Goal: Information Seeking & Learning: Learn about a topic

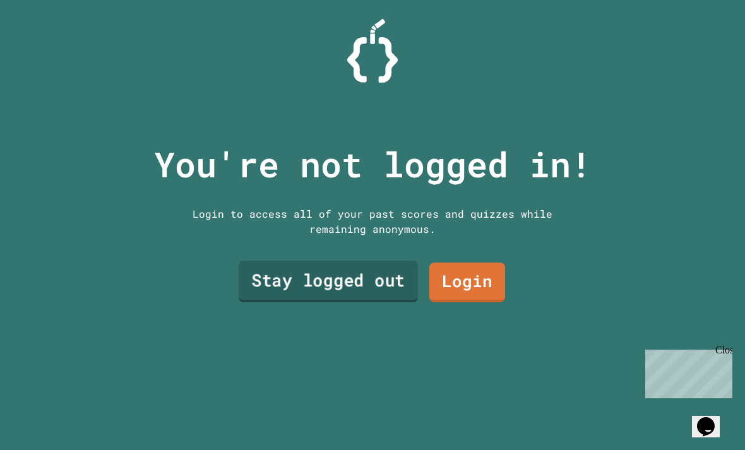
click at [368, 302] on link "Stay logged out" at bounding box center [328, 282] width 179 height 42
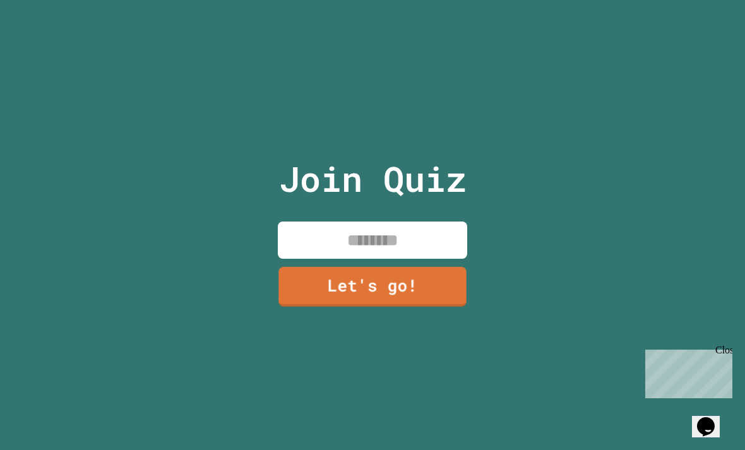
click at [374, 259] on input at bounding box center [372, 240] width 189 height 37
type input "**********"
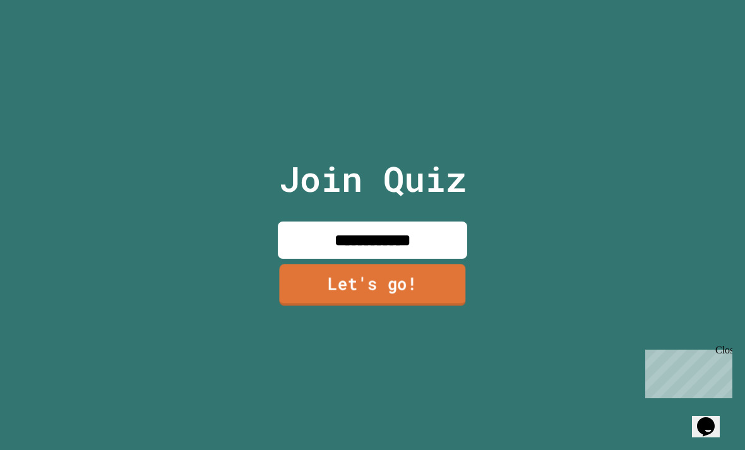
click at [385, 305] on link "Let's go!" at bounding box center [372, 285] width 186 height 42
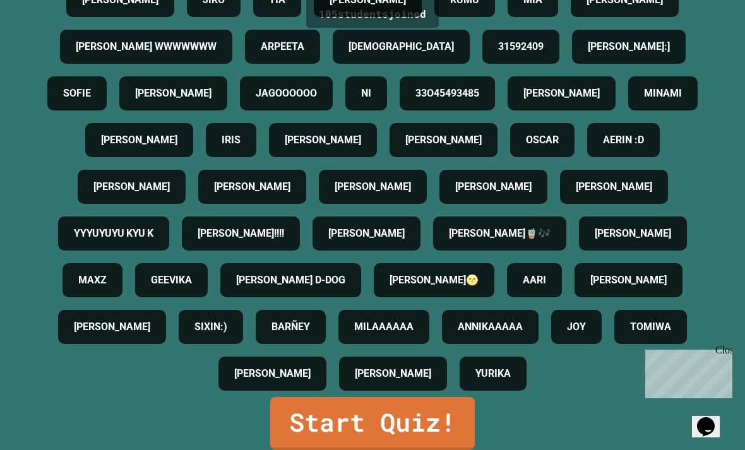
scroll to position [40, 0]
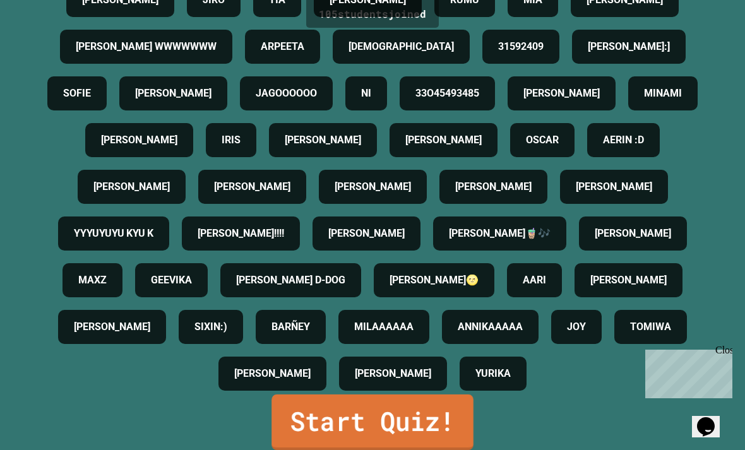
click at [434, 415] on link "Start Quiz!" at bounding box center [372, 422] width 202 height 56
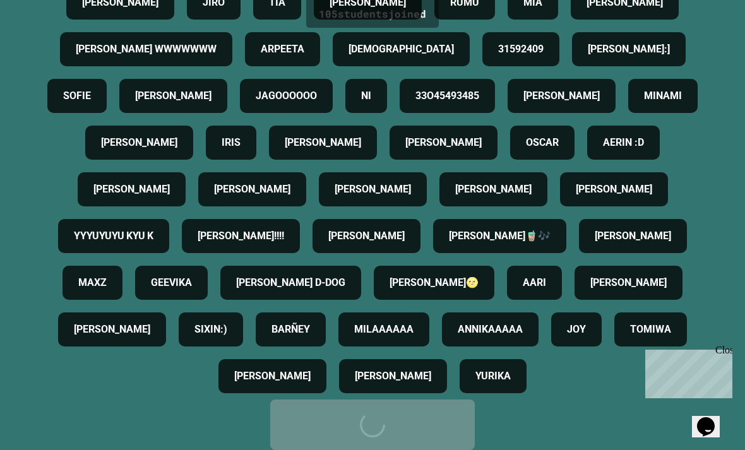
scroll to position [0, 0]
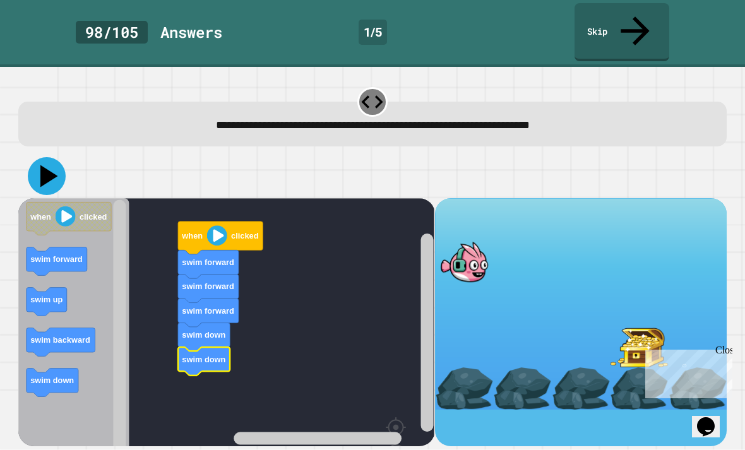
click at [47, 165] on icon at bounding box center [49, 176] width 18 height 22
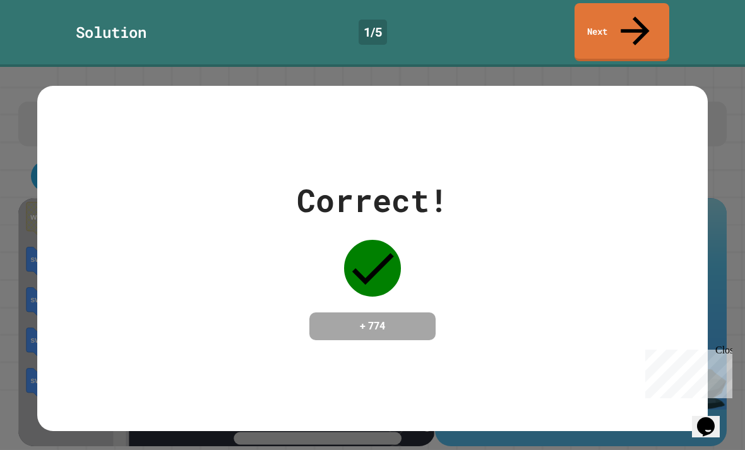
click at [650, 20] on link "Next" at bounding box center [621, 32] width 95 height 58
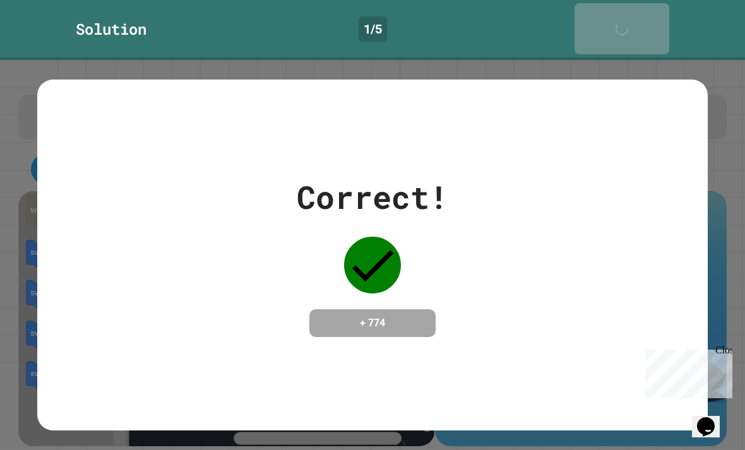
click at [636, 23] on icon at bounding box center [624, 35] width 25 height 25
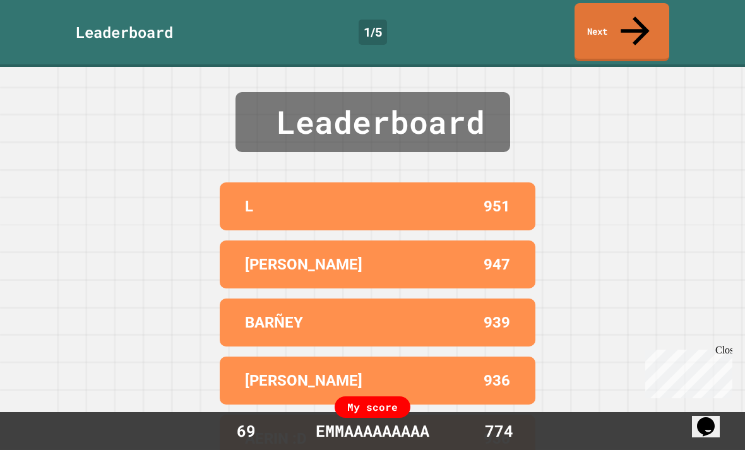
click at [720, 416] on button "Opens Chat This icon Opens the chat window." at bounding box center [706, 426] width 28 height 21
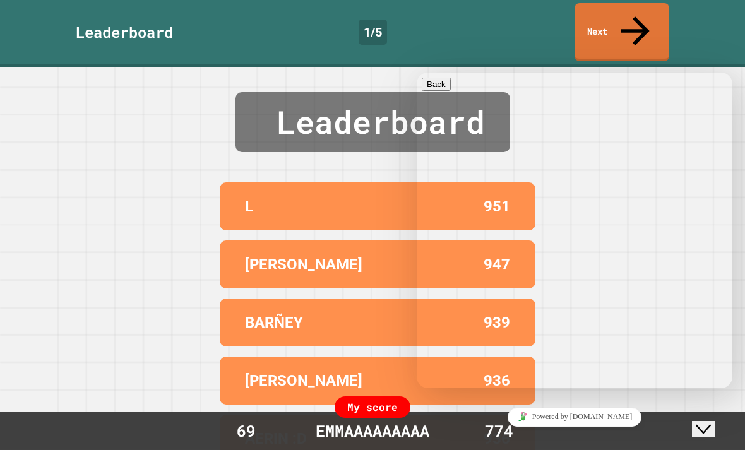
click at [714, 428] on button "Close Chat This icon closes the chat window." at bounding box center [703, 429] width 23 height 16
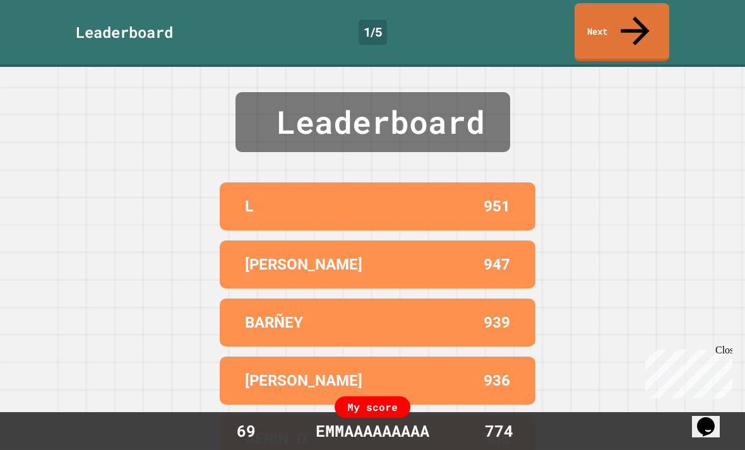
click at [595, 1] on div "Leaderboard 1 / 5 Next" at bounding box center [372, 33] width 745 height 67
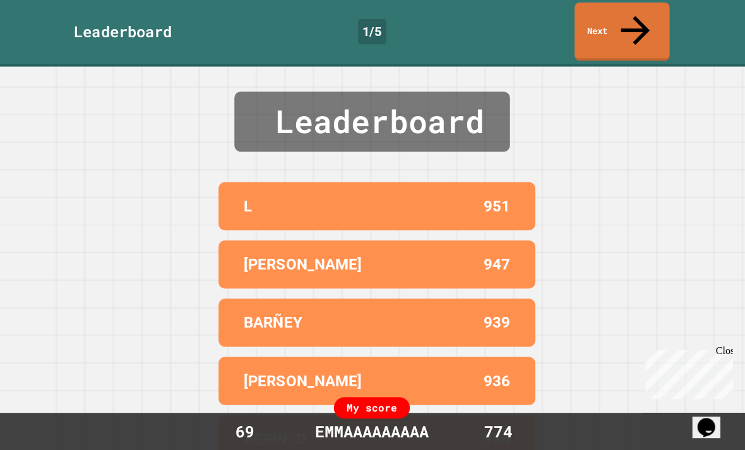
click at [586, 4] on link "Next" at bounding box center [621, 32] width 95 height 58
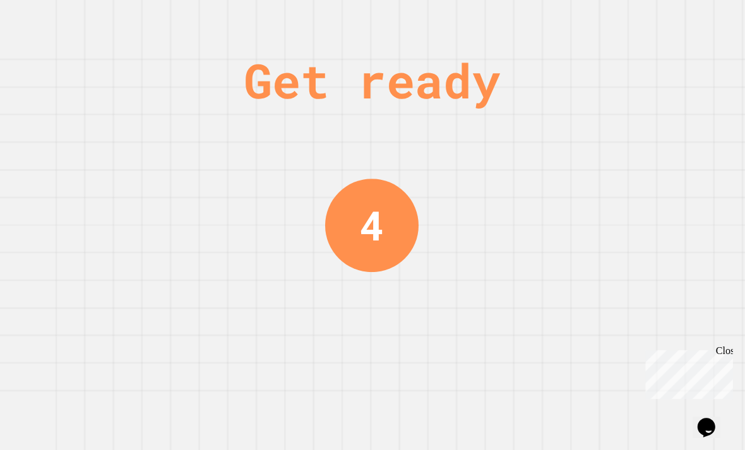
click at [497, 57] on div "Get ready" at bounding box center [373, 80] width 256 height 71
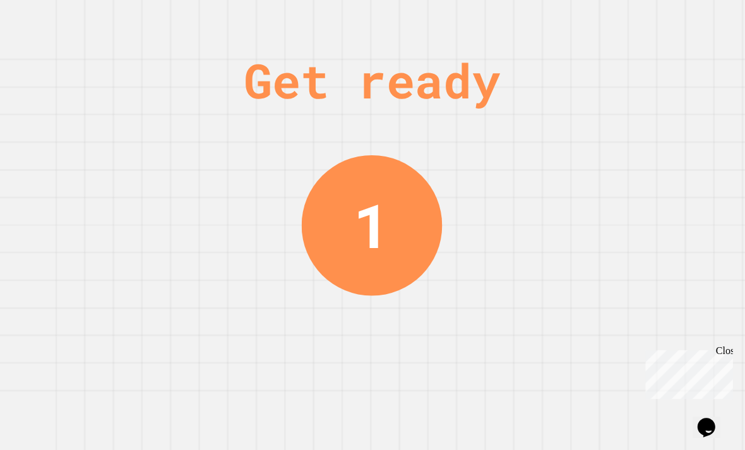
click at [627, 420] on div "Get ready 1" at bounding box center [372, 225] width 745 height 450
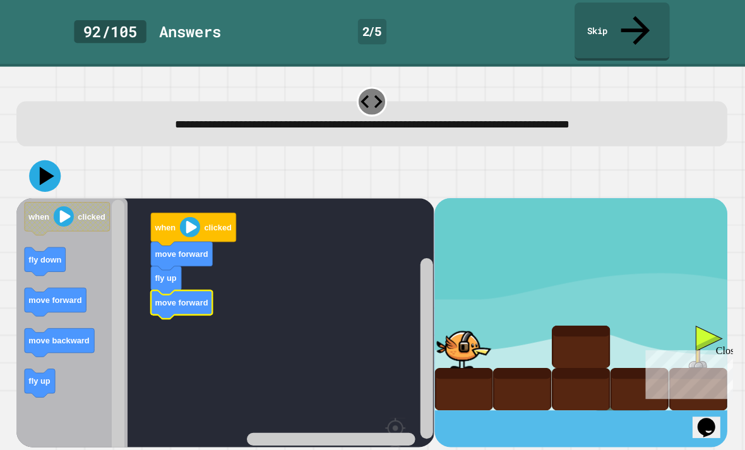
click at [40, 328] on icon "Blockly Workspace" at bounding box center [61, 342] width 69 height 28
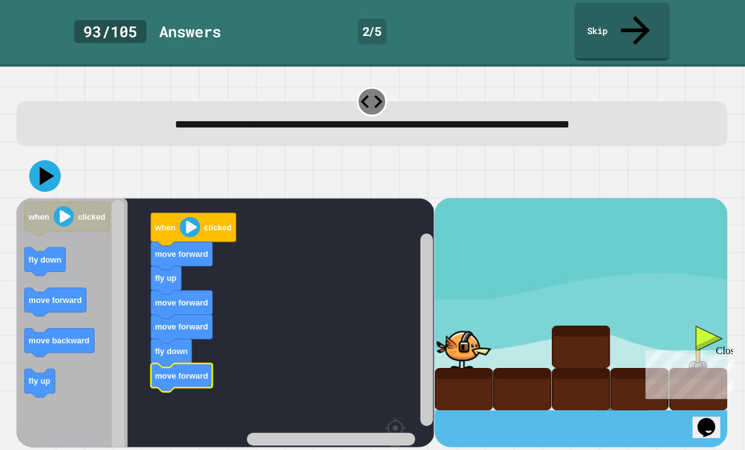
click at [45, 167] on icon at bounding box center [49, 176] width 15 height 18
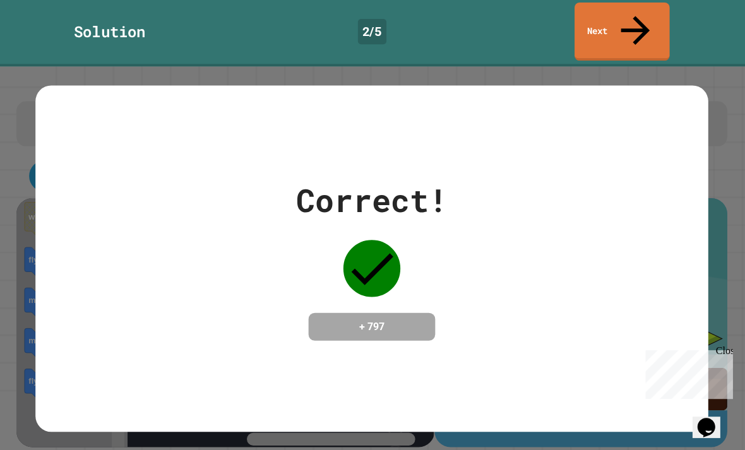
click at [605, 22] on link "Next" at bounding box center [621, 32] width 95 height 58
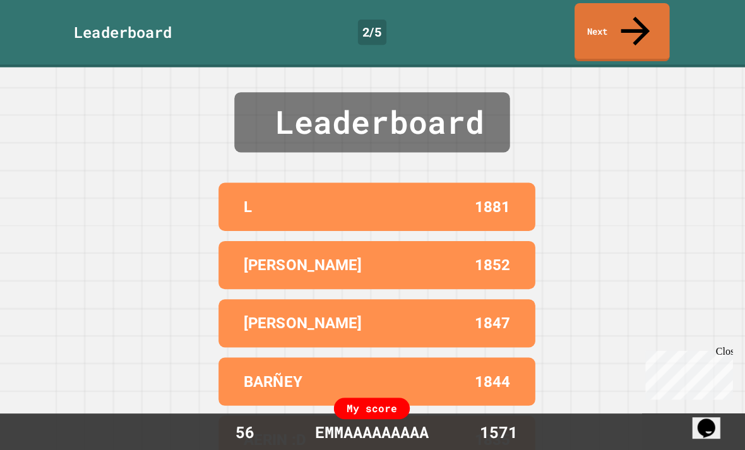
click at [620, 23] on link "Next" at bounding box center [621, 32] width 95 height 58
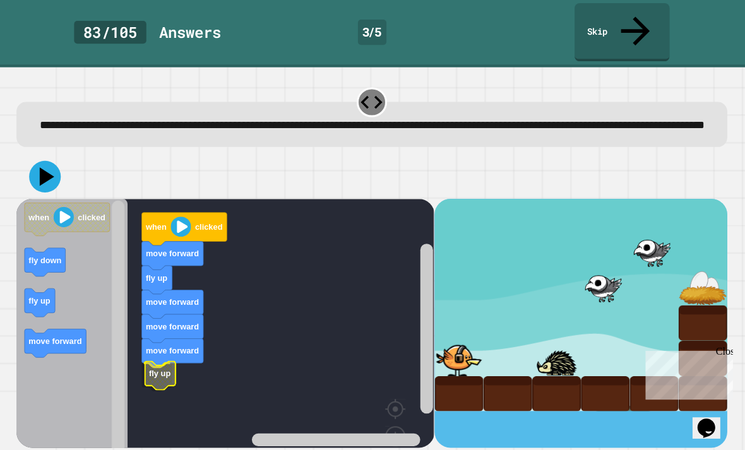
click at [162, 394] on rect "Blockly Workspace" at bounding box center [226, 346] width 416 height 297
click at [35, 160] on icon at bounding box center [47, 176] width 32 height 32
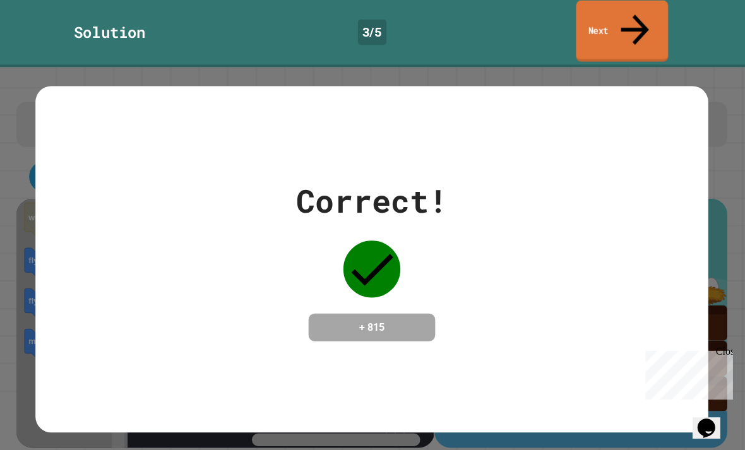
click at [629, 27] on link "Next" at bounding box center [622, 31] width 92 height 61
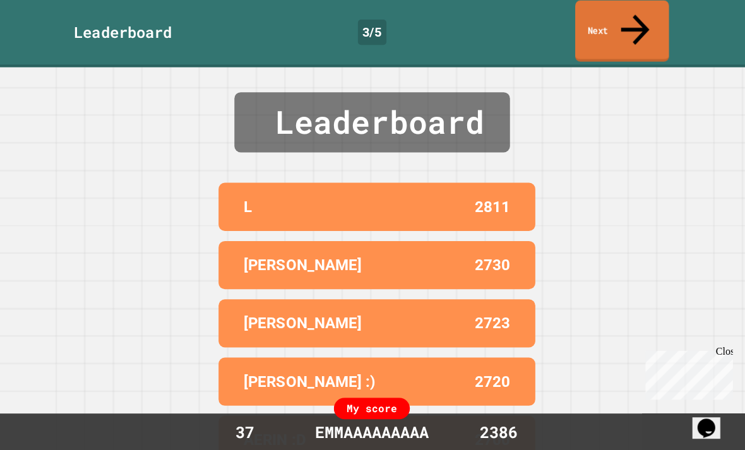
click at [621, 11] on link "Next" at bounding box center [621, 31] width 93 height 61
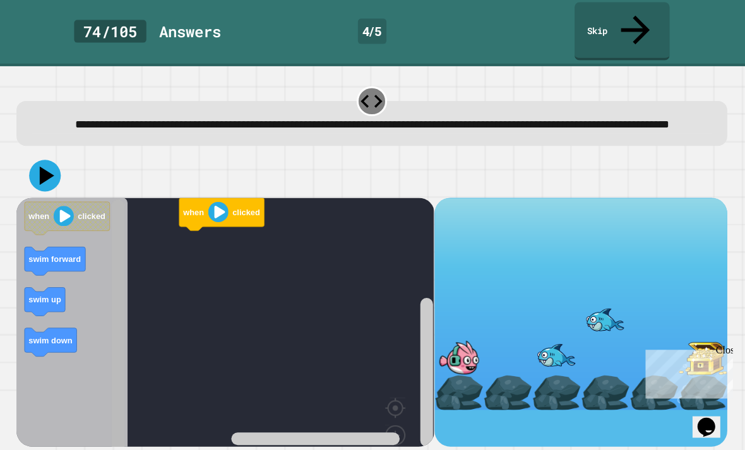
scroll to position [1, 0]
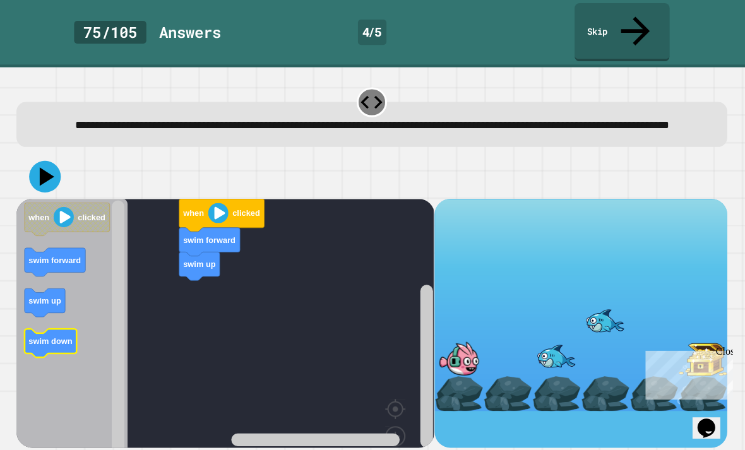
click at [39, 336] on icon "Blockly Workspace" at bounding box center [53, 342] width 52 height 28
click at [191, 375] on rect "Blockly Workspace" at bounding box center [226, 346] width 416 height 297
click at [30, 275] on icon "Blockly Workspace" at bounding box center [73, 346] width 110 height 297
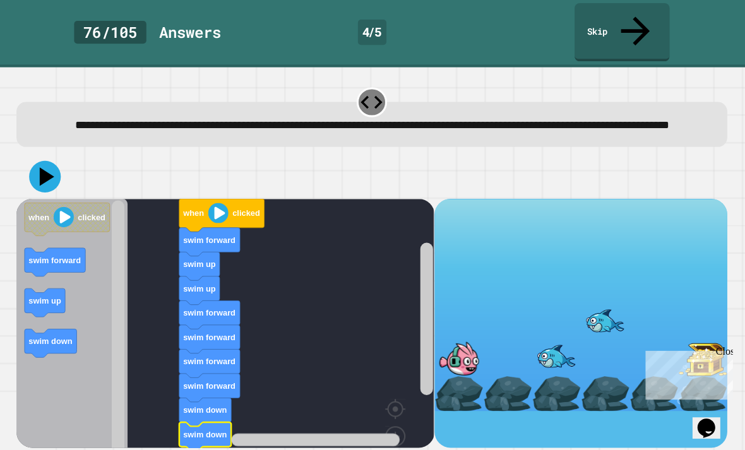
click at [50, 376] on icon "Blockly Workspace" at bounding box center [73, 346] width 110 height 297
click at [640, 23] on link "Skip" at bounding box center [621, 32] width 95 height 58
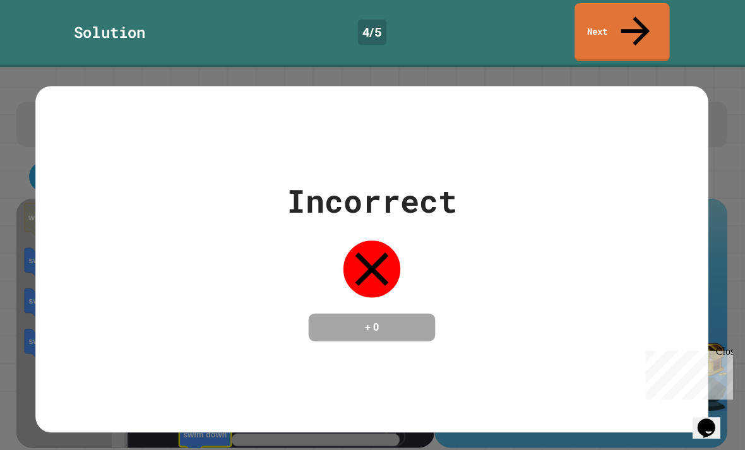
click at [646, 25] on link "Next" at bounding box center [621, 32] width 95 height 58
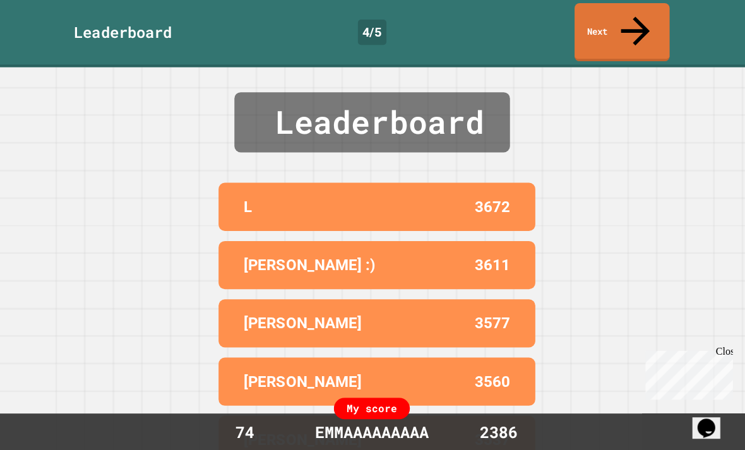
click at [656, 20] on link "Next" at bounding box center [621, 32] width 95 height 58
